Goal: Information Seeking & Learning: Learn about a topic

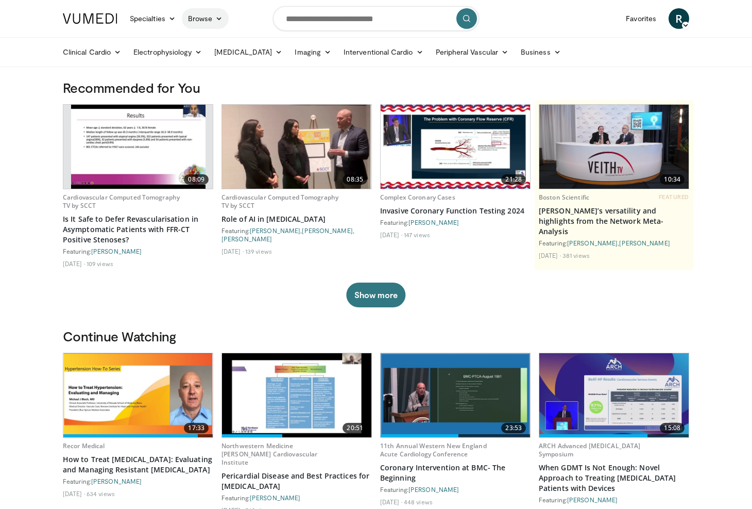
click at [212, 20] on link "Browse" at bounding box center [205, 18] width 47 height 21
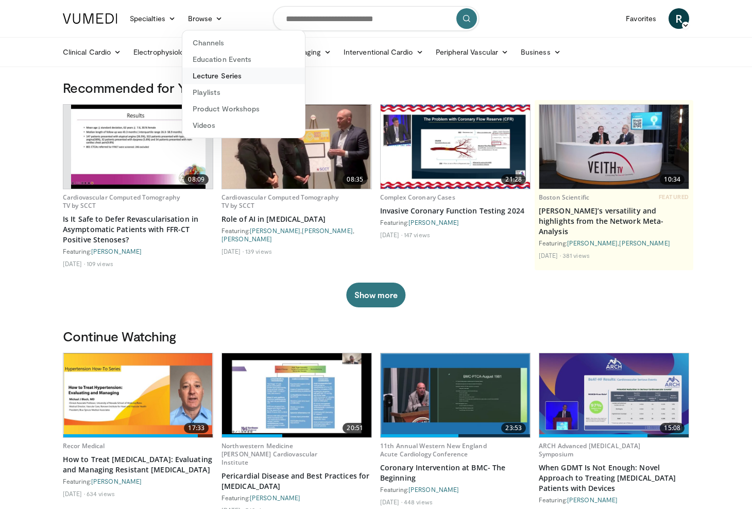
click at [220, 79] on link "Lecture Series" at bounding box center [243, 75] width 123 height 16
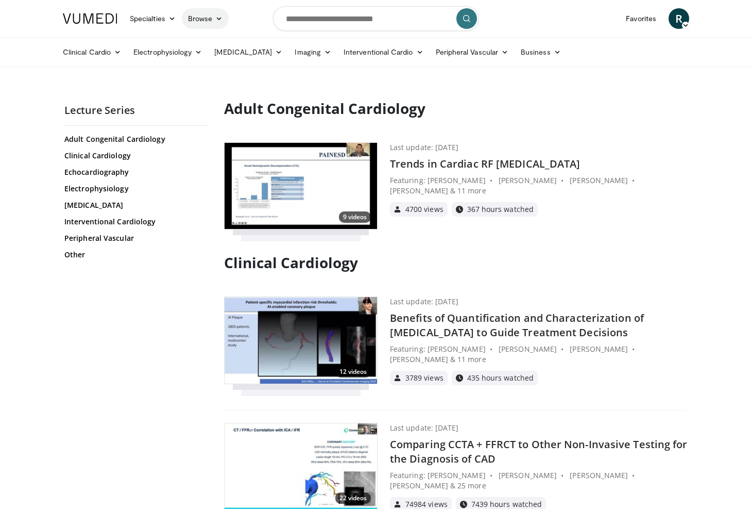
click at [207, 21] on link "Browse" at bounding box center [205, 18] width 47 height 21
click at [208, 126] on link "Videos" at bounding box center [243, 125] width 123 height 16
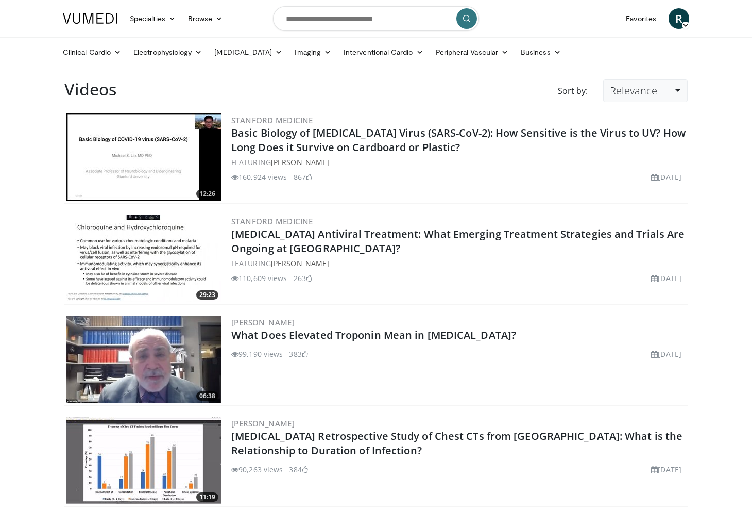
click at [645, 96] on span "Relevance" at bounding box center [633, 90] width 47 height 14
click at [642, 166] on link "Views" at bounding box center [644, 165] width 81 height 16
click at [215, 20] on link "Browse" at bounding box center [205, 18] width 47 height 21
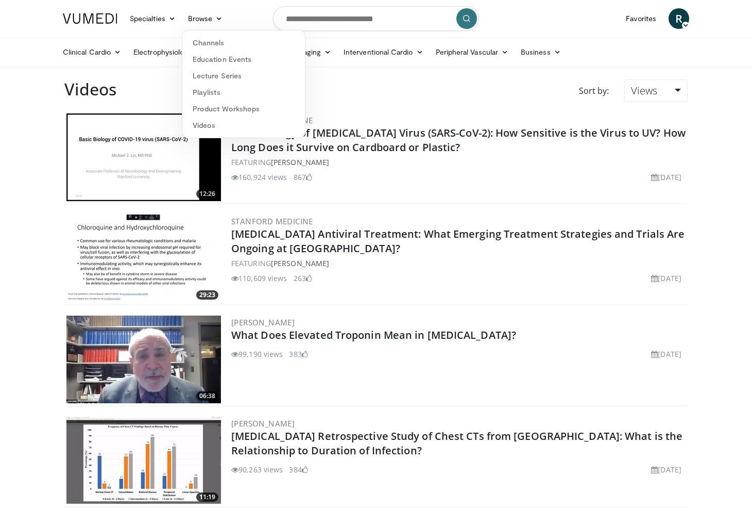
click at [143, 85] on div "Sort by: Views Relevance Thumbs Up Comments Views Newest Oldest" at bounding box center [409, 95] width 571 height 32
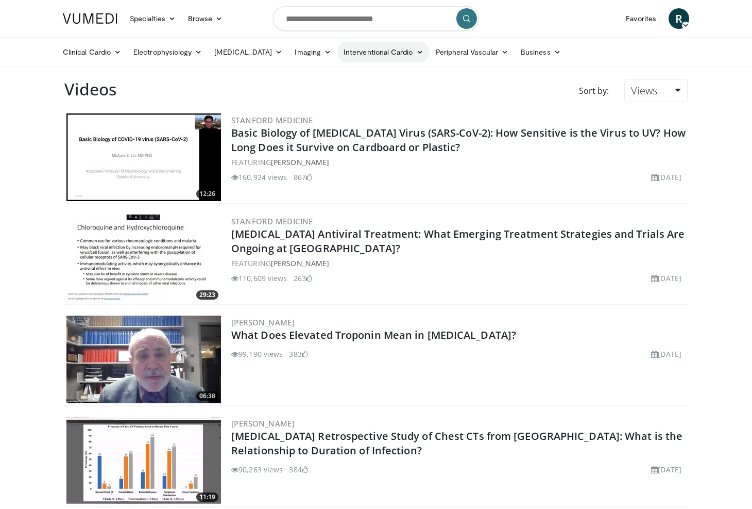
click at [397, 56] on link "Interventional Cardio" at bounding box center [383, 52] width 92 height 21
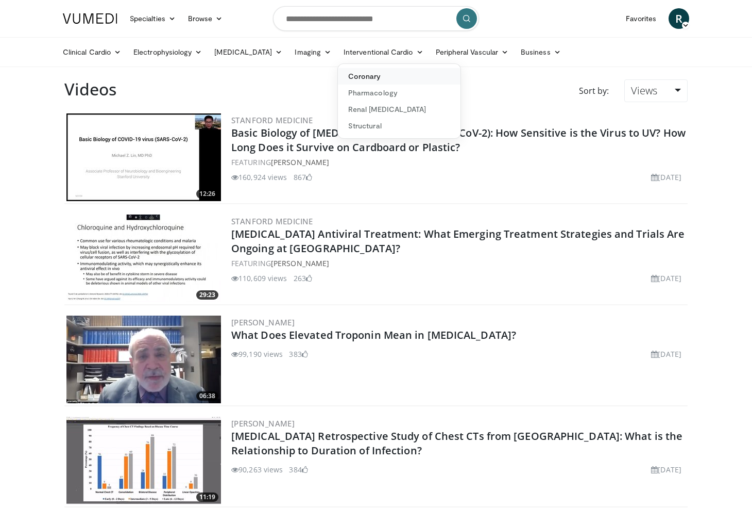
click at [358, 83] on link "Coronary" at bounding box center [399, 76] width 123 height 16
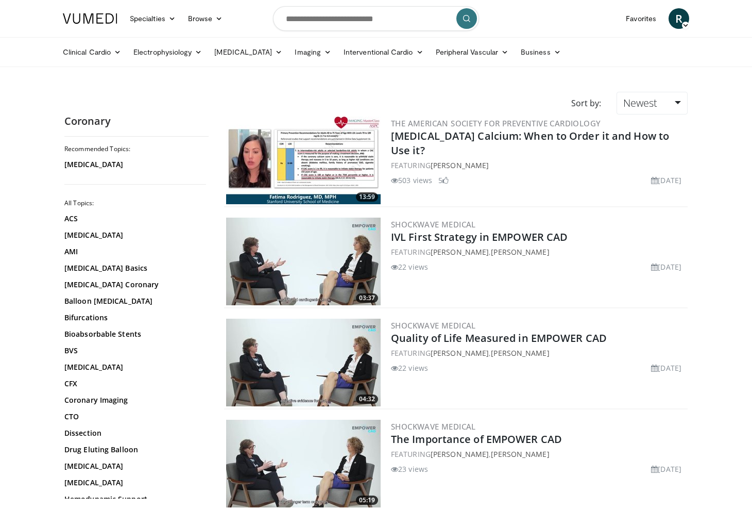
click at [304, 171] on img at bounding box center [303, 160] width 155 height 88
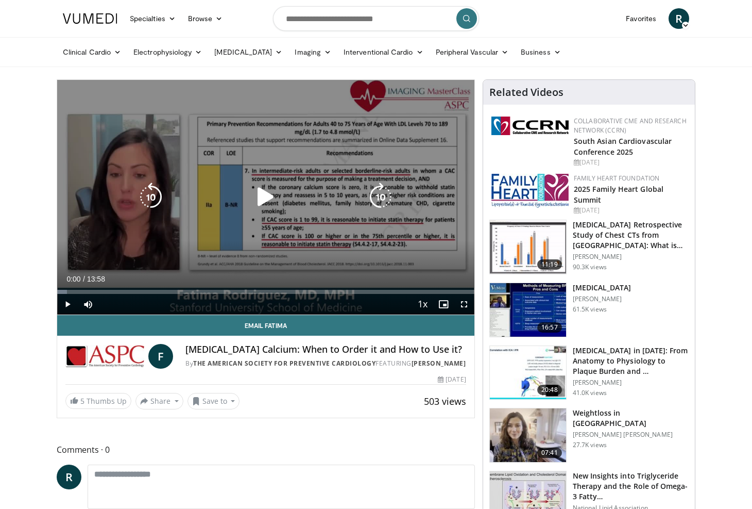
click at [332, 222] on div "10 seconds Tap to unmute" at bounding box center [265, 197] width 417 height 234
click at [265, 198] on icon "Video Player" at bounding box center [265, 196] width 29 height 29
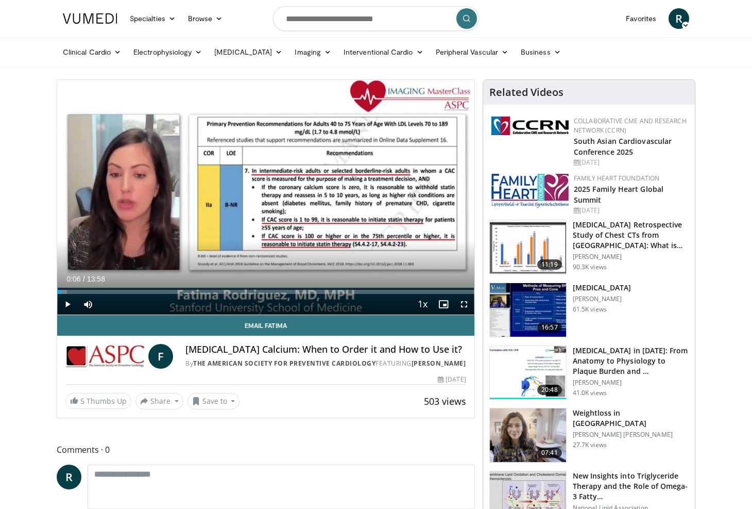
click at [682, 22] on icon at bounding box center [685, 25] width 7 height 7
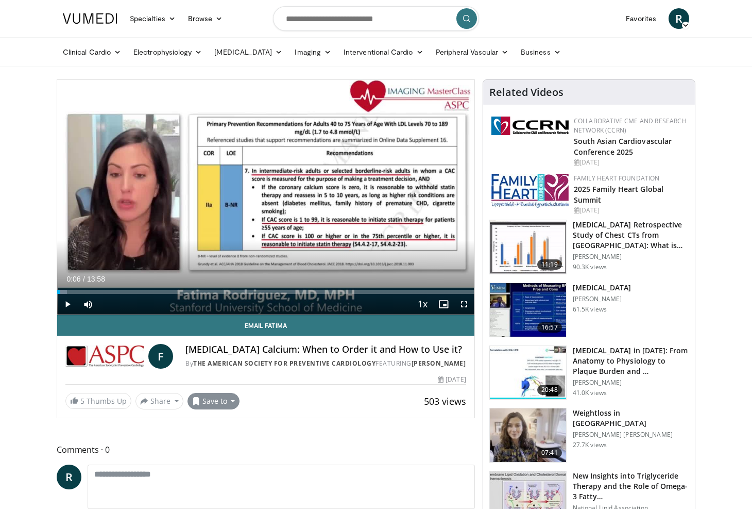
click at [229, 408] on button "Save to" at bounding box center [214, 401] width 53 height 16
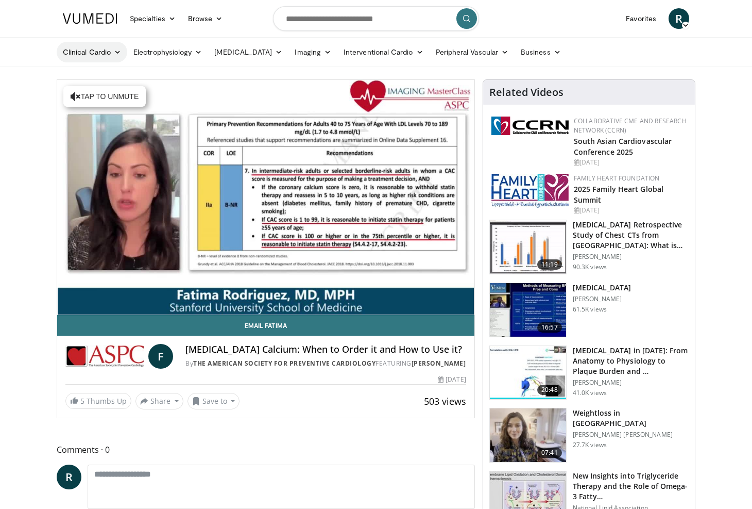
click at [101, 48] on link "Clinical Cardio" at bounding box center [92, 52] width 71 height 21
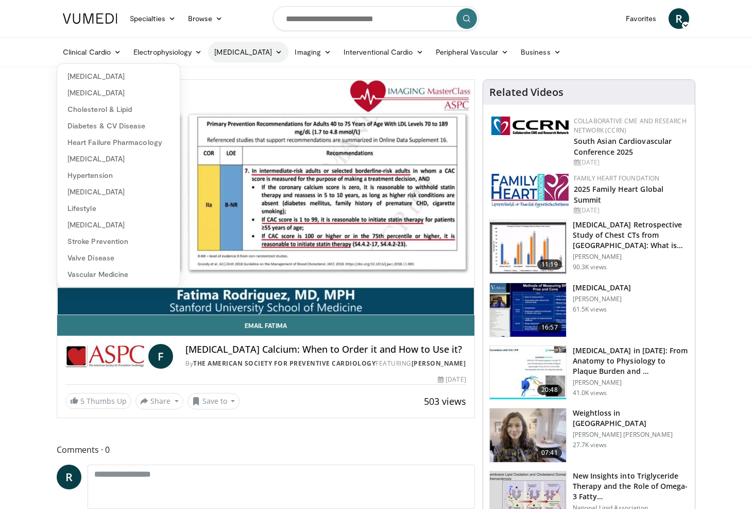
click at [250, 54] on link "[MEDICAL_DATA]" at bounding box center [248, 52] width 80 height 21
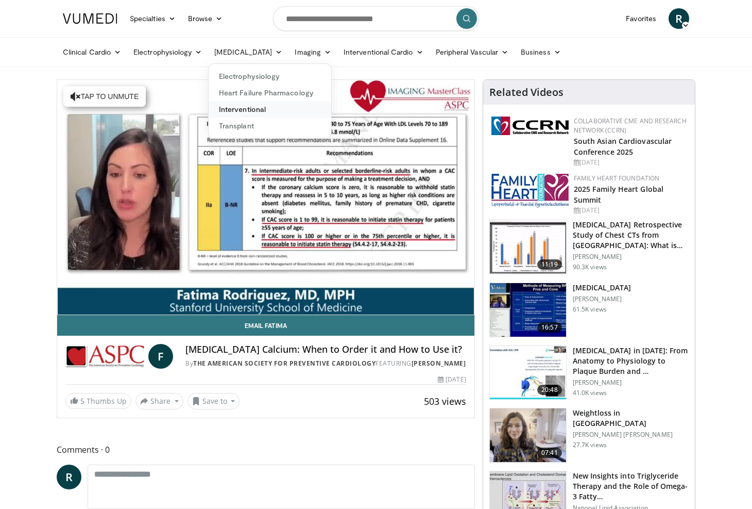
click at [243, 109] on link "Interventional" at bounding box center [270, 109] width 123 height 16
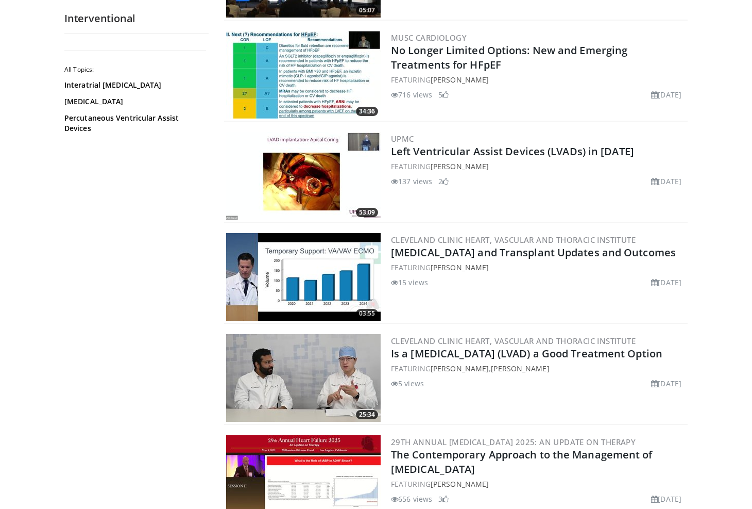
scroll to position [605, 0]
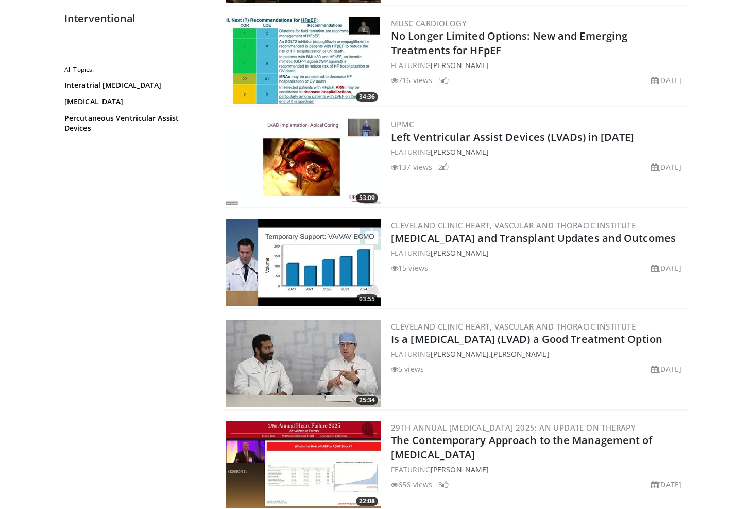
click at [306, 364] on img at bounding box center [303, 363] width 155 height 88
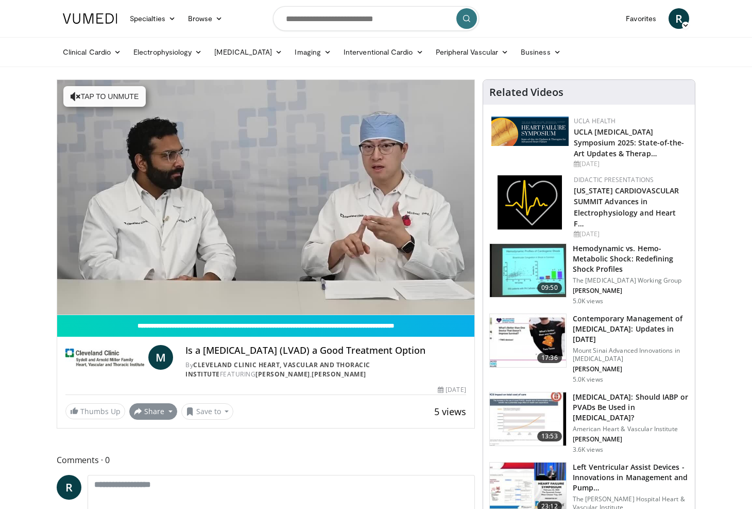
click at [168, 419] on button "Share" at bounding box center [153, 411] width 48 height 16
click at [227, 419] on button "Save to" at bounding box center [207, 411] width 53 height 16
click at [331, 419] on div "Thumbs Up Share Is a Left Ventricular Ass... × Enter one or more e-mail address…" at bounding box center [265, 411] width 401 height 16
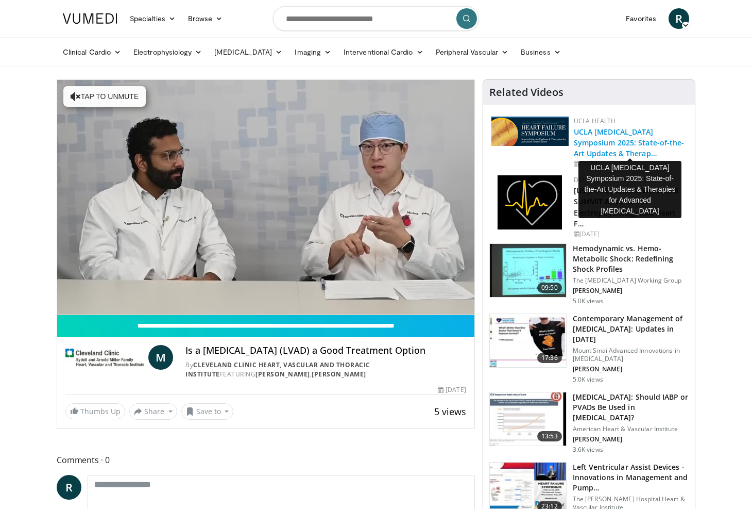
click at [589, 139] on link "UCLA Heart Failure Symposium 2025: State-of-the-Art Updates & Therap…" at bounding box center [629, 142] width 111 height 31
click at [515, 262] on img at bounding box center [528, 271] width 76 height 54
